Goal: Navigation & Orientation: Find specific page/section

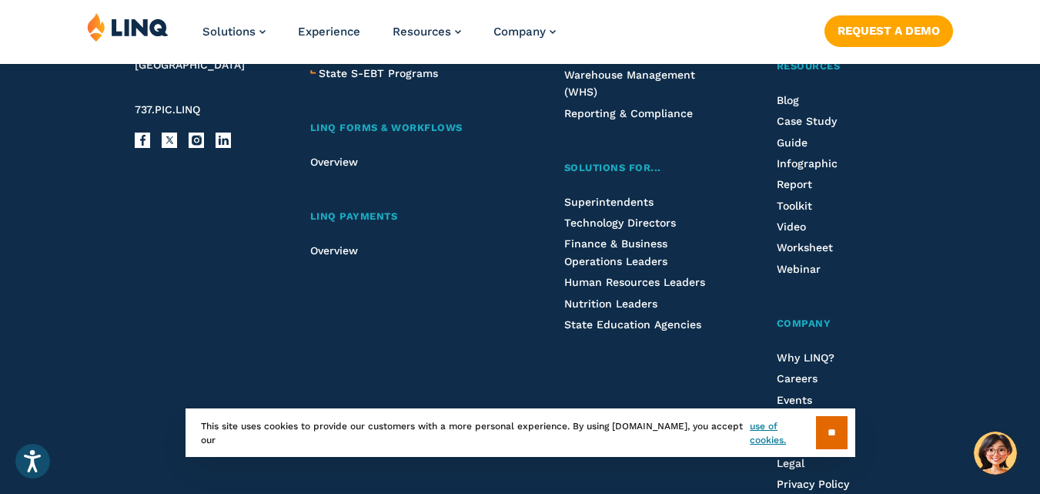
scroll to position [1842, 0]
click at [825, 429] on input "**" at bounding box center [832, 432] width 32 height 33
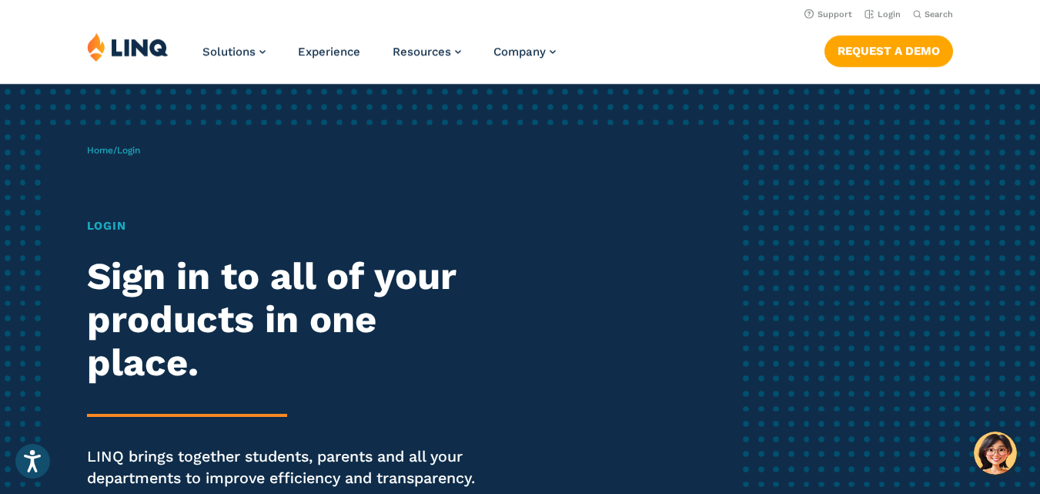
scroll to position [21, 0]
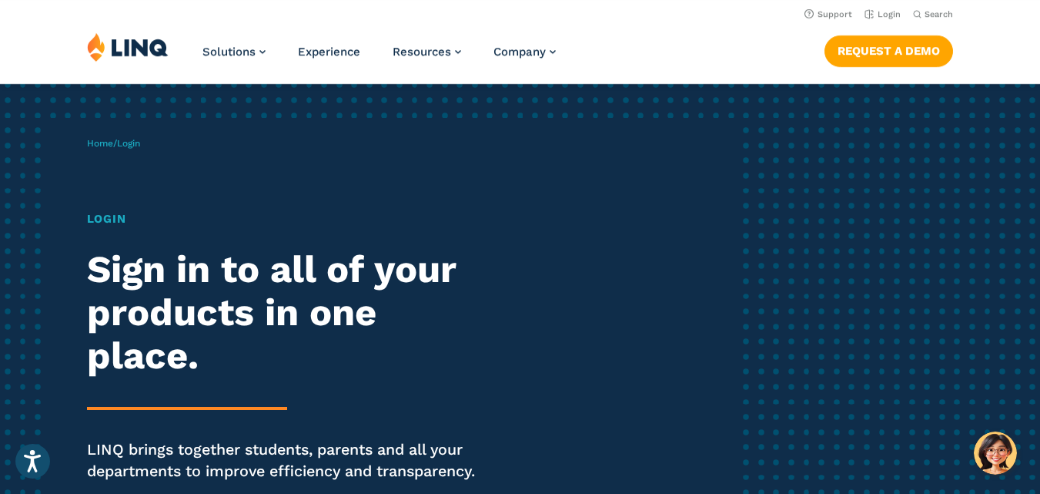
click at [112, 219] on h1 "Login" at bounding box center [287, 219] width 401 height 18
click at [99, 216] on h1 "Login" at bounding box center [287, 219] width 401 height 18
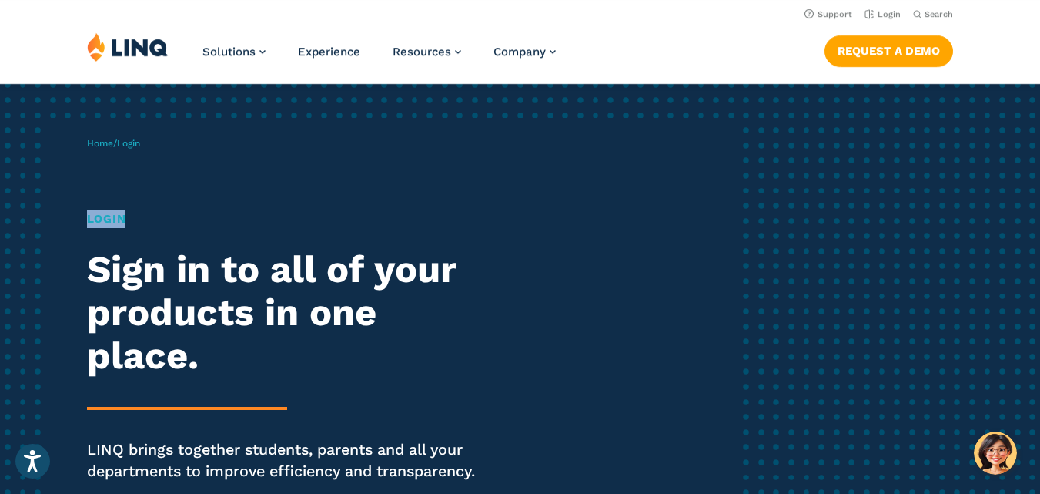
click at [99, 216] on h1 "Login" at bounding box center [287, 219] width 401 height 18
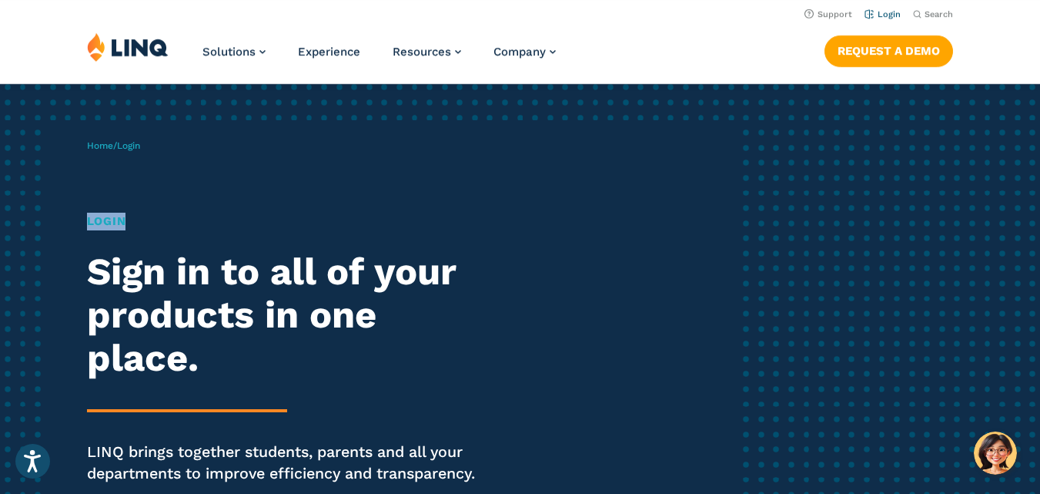
click at [875, 14] on link "Login" at bounding box center [883, 14] width 36 height 10
